Goal: Navigation & Orientation: Find specific page/section

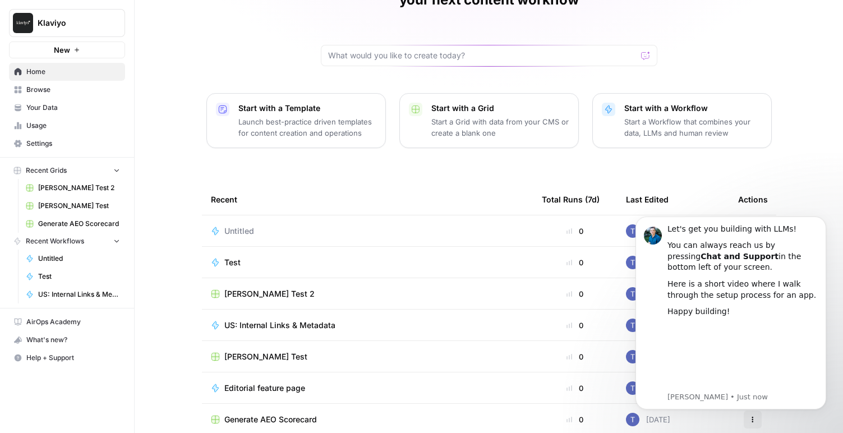
click at [306, 320] on span "US: Internal Links & Metadata" at bounding box center [279, 325] width 111 height 11
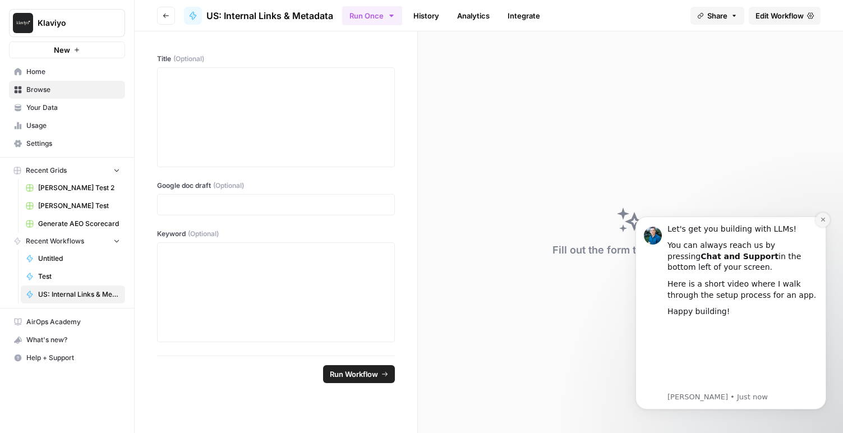
click at [822, 219] on icon "Dismiss notification" at bounding box center [823, 220] width 4 height 4
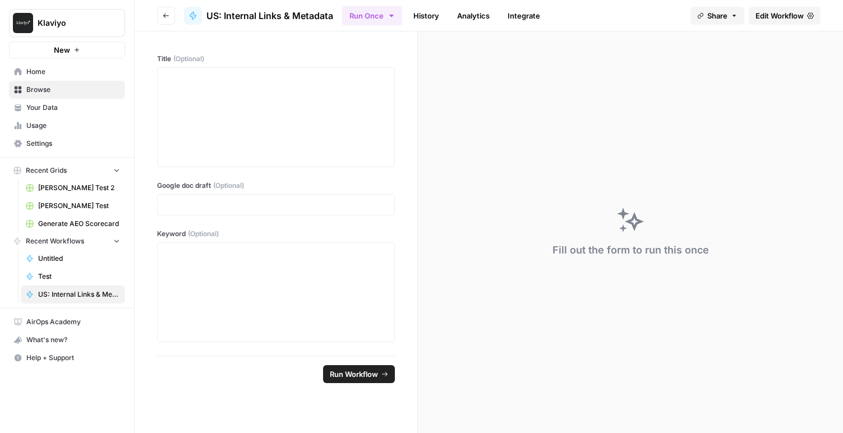
click at [66, 220] on span "Generate AEO Scorecard" at bounding box center [79, 224] width 82 height 10
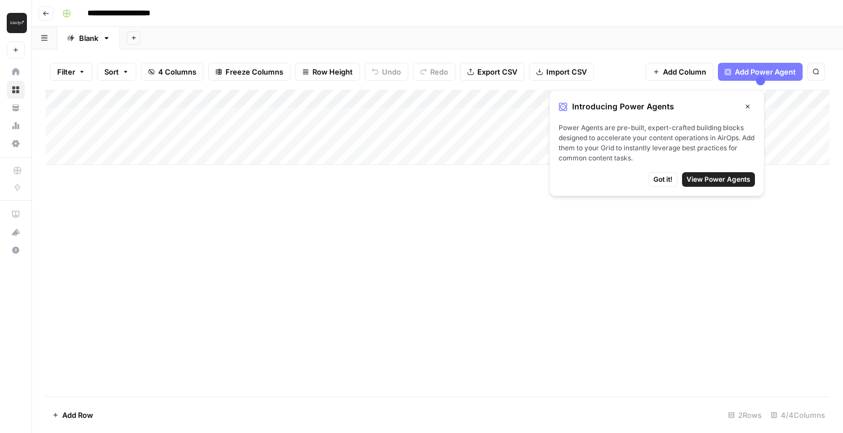
click at [751, 106] on button "Close" at bounding box center [748, 106] width 15 height 15
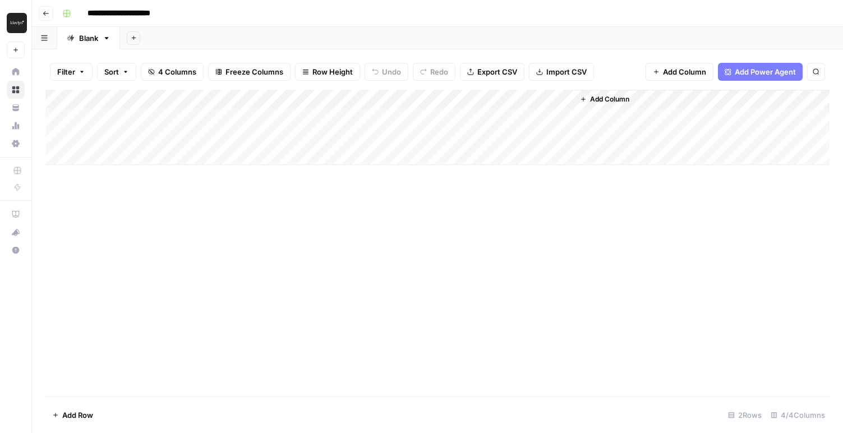
click at [118, 118] on div "Add Column" at bounding box center [437, 127] width 784 height 75
click at [116, 132] on div "Add Column" at bounding box center [437, 127] width 784 height 75
click at [217, 132] on div "Add Column" at bounding box center [437, 127] width 784 height 75
click at [306, 140] on div "Add Column" at bounding box center [437, 127] width 784 height 75
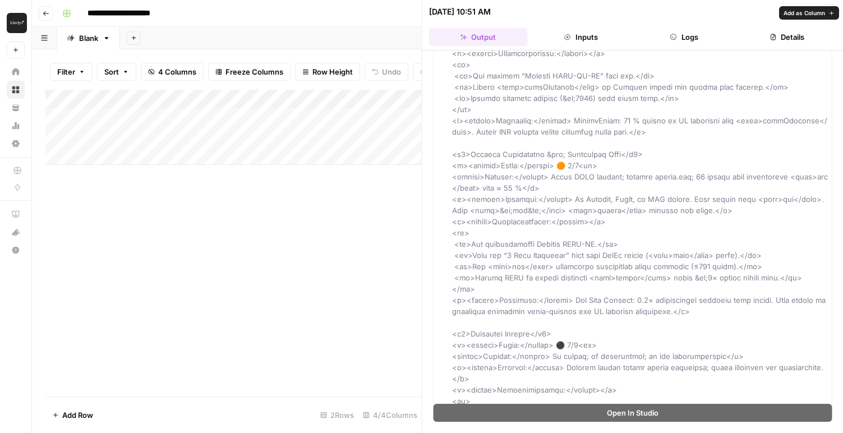
scroll to position [2570, 0]
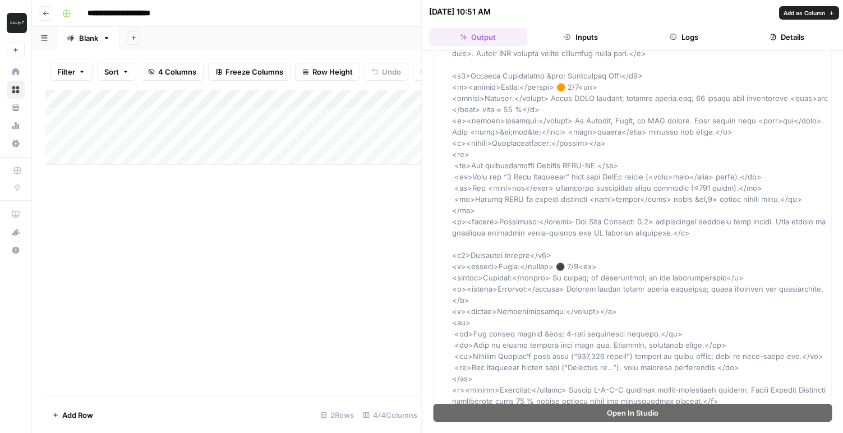
click at [342, 204] on div "Add Column" at bounding box center [233, 243] width 376 height 307
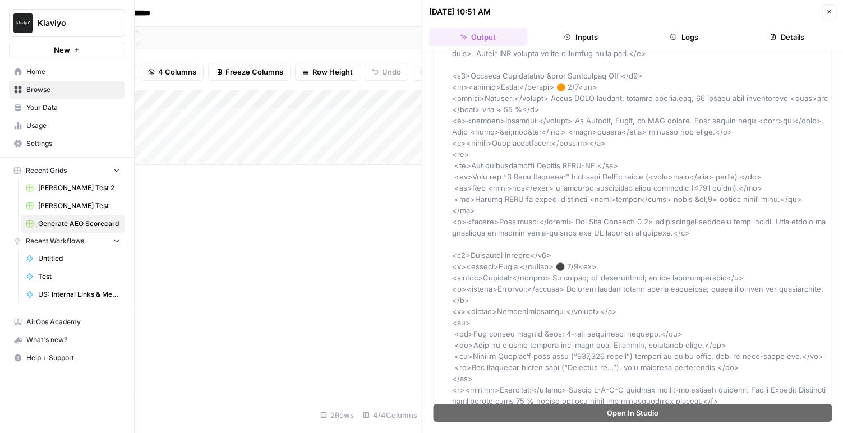
click at [52, 71] on span "Home" at bounding box center [73, 72] width 94 height 10
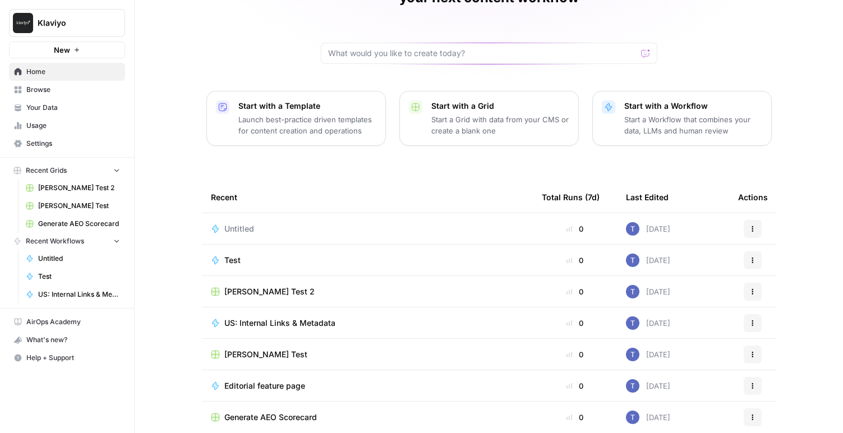
scroll to position [83, 0]
click at [48, 127] on span "Usage" at bounding box center [73, 126] width 94 height 10
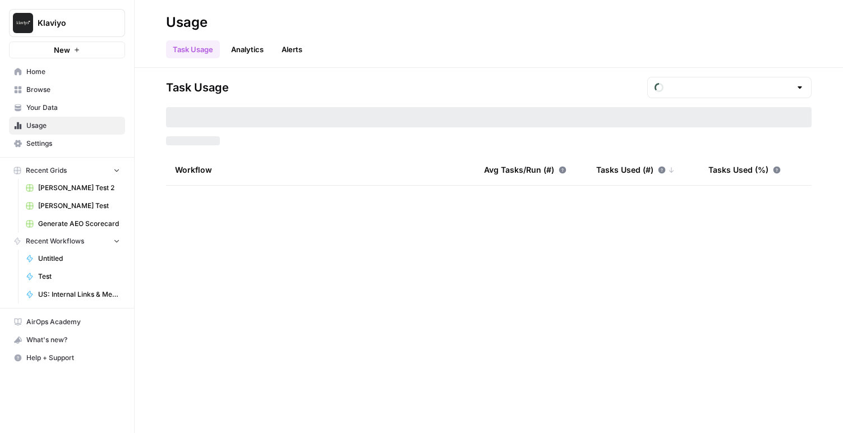
type input "August Tasks"
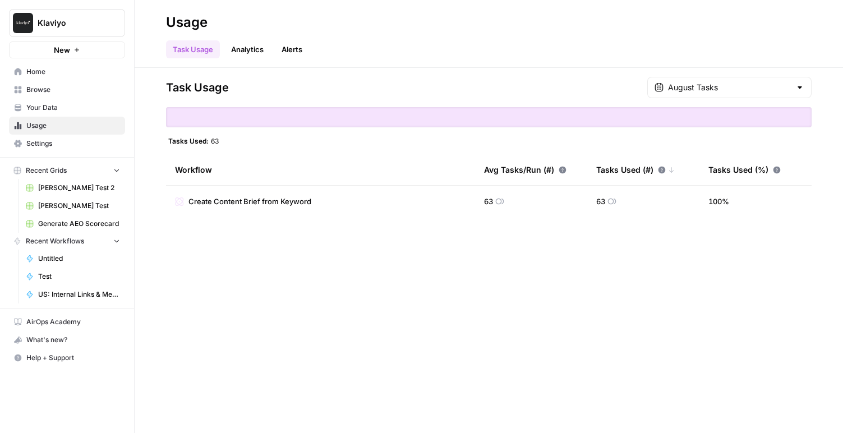
click at [258, 54] on link "Analytics" at bounding box center [247, 49] width 46 height 18
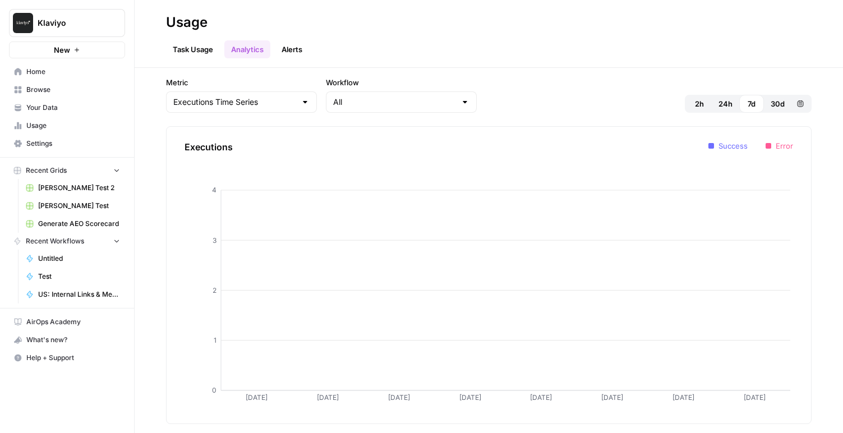
click at [289, 53] on link "Alerts" at bounding box center [292, 49] width 34 height 18
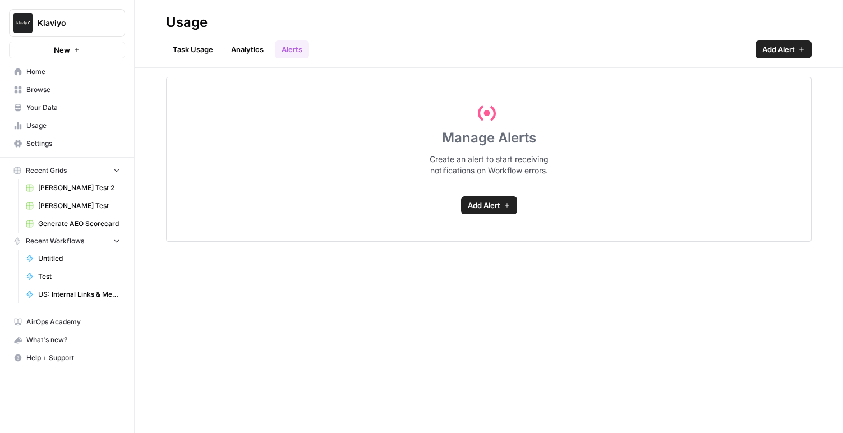
click at [40, 72] on span "Home" at bounding box center [73, 72] width 94 height 10
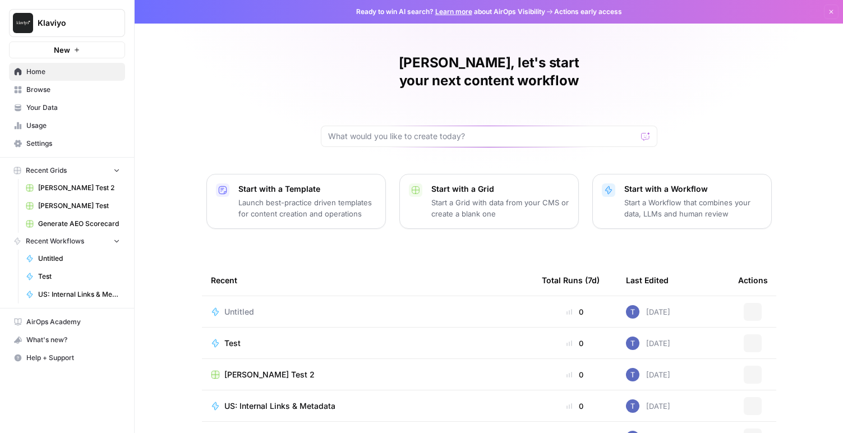
click at [41, 92] on span "Browse" at bounding box center [73, 90] width 94 height 10
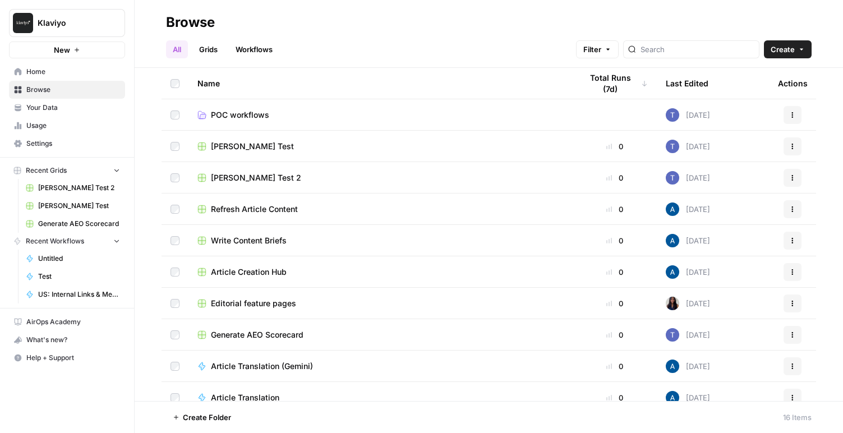
click at [242, 215] on td "Refresh Article Content" at bounding box center [381, 209] width 384 height 31
